Goal: Information Seeking & Learning: Learn about a topic

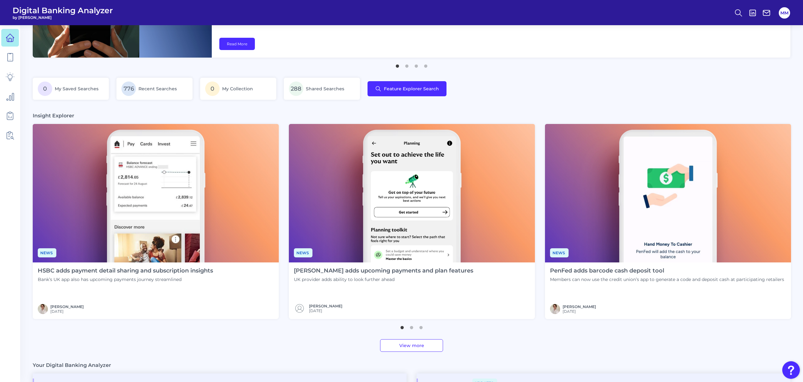
scroll to position [77, 0]
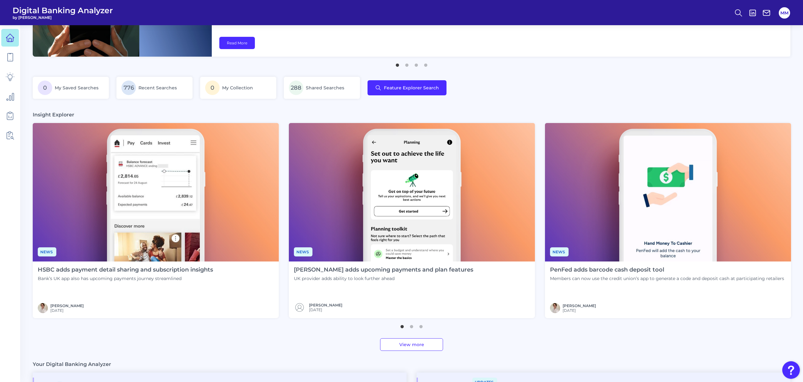
click at [194, 268] on h4 "HSBC adds payment detail sharing and subscription insights" at bounding box center [125, 269] width 175 height 7
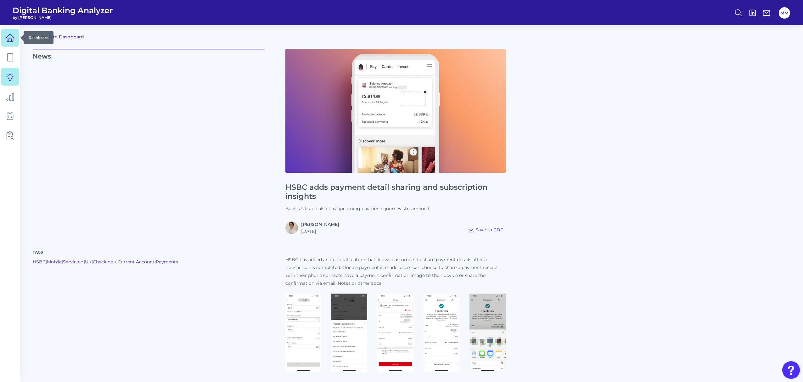
click at [13, 36] on icon at bounding box center [10, 38] width 8 height 8
